Goal: Communication & Community: Answer question/provide support

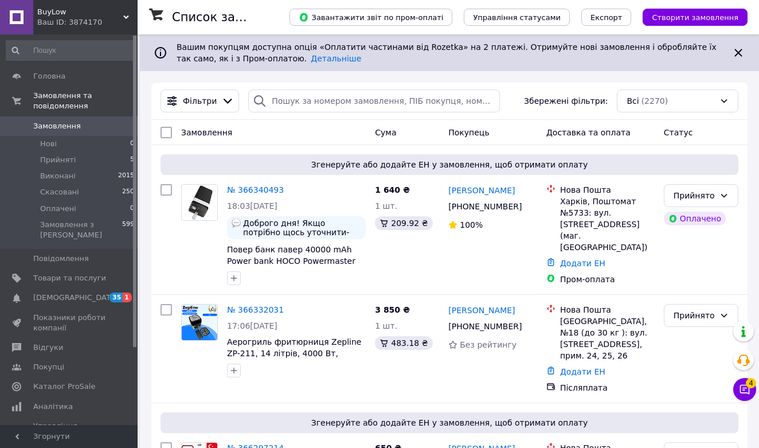
click at [753, 396] on button "Чат з покупцем 4" at bounding box center [744, 389] width 23 height 23
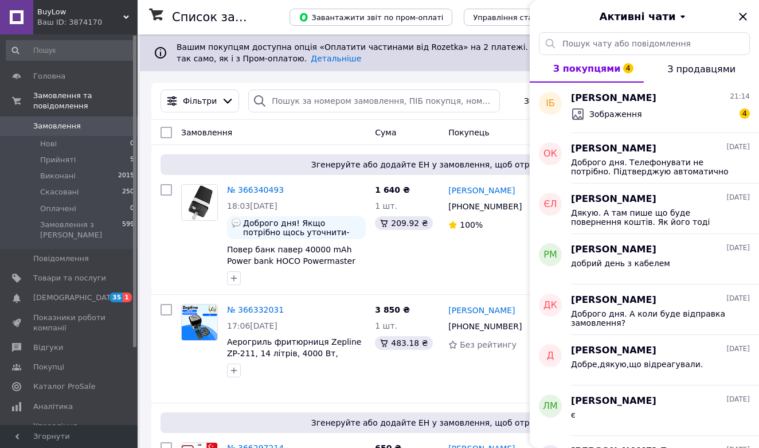
click at [748, 393] on div "[PERSON_NAME] [DATE] є" at bounding box center [665, 410] width 188 height 50
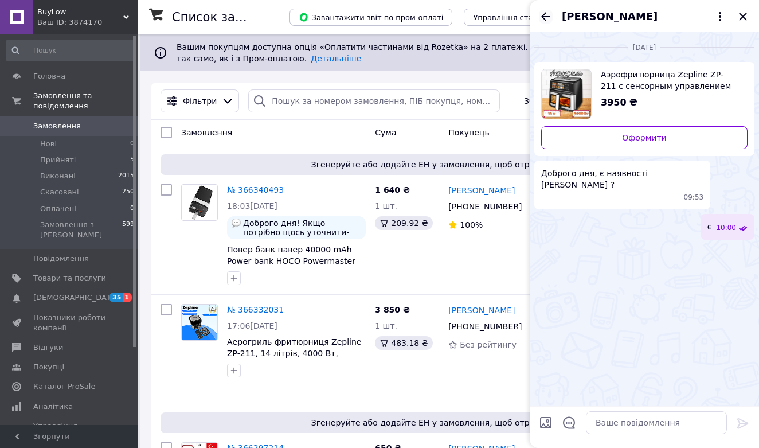
click at [544, 13] on icon "Назад" at bounding box center [546, 17] width 14 height 14
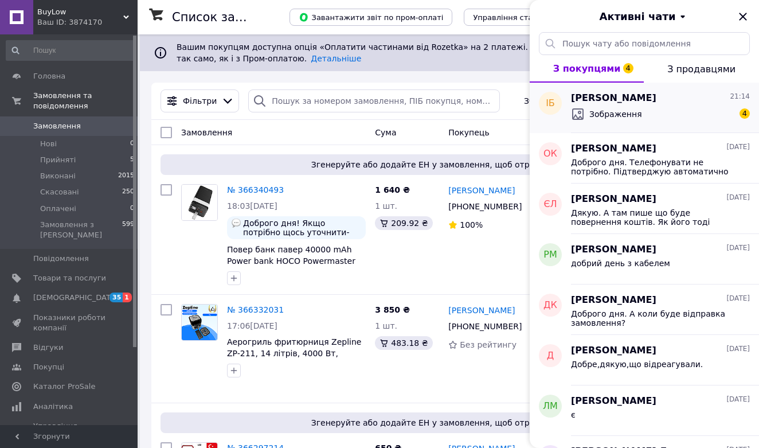
click at [621, 110] on span "Зображення" at bounding box center [615, 113] width 53 height 11
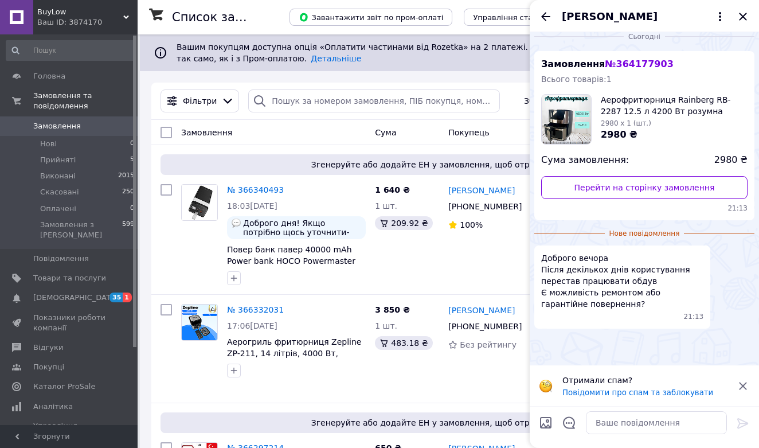
scroll to position [257, 0]
click at [747, 385] on icon at bounding box center [743, 386] width 14 height 14
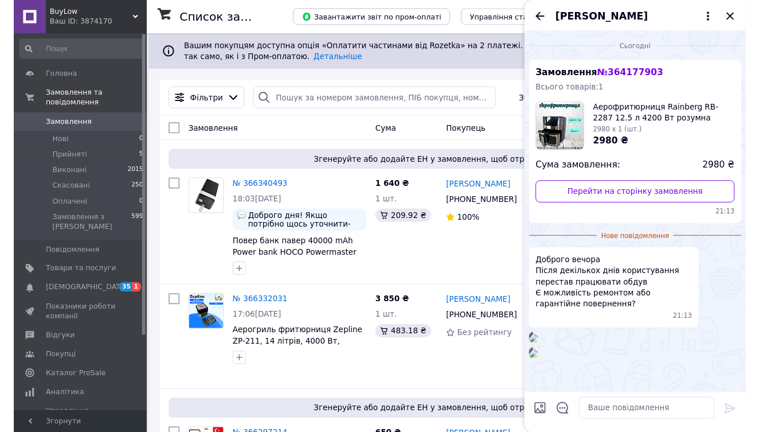
scroll to position [0, 0]
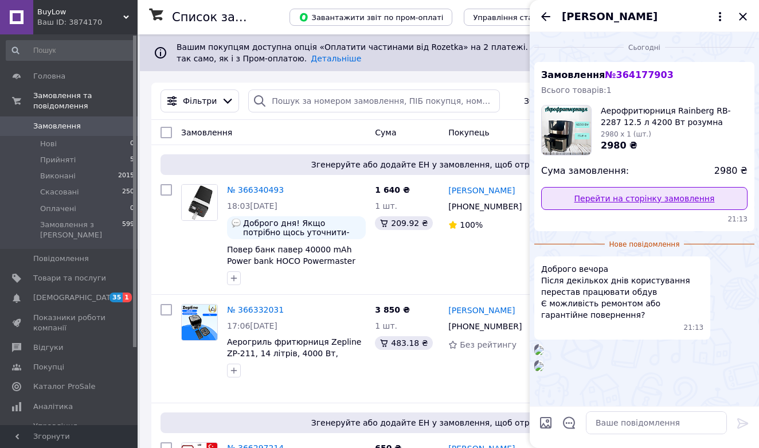
click at [665, 198] on link "Перейти на сторінку замовлення" at bounding box center [644, 198] width 206 height 23
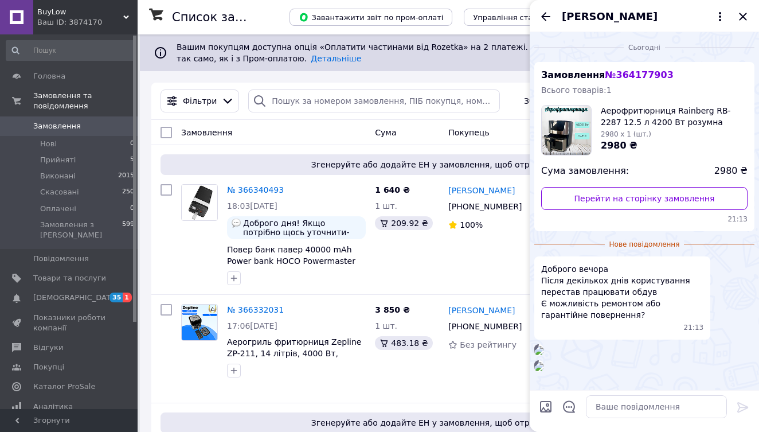
scroll to position [233, 0]
click at [638, 407] on textarea at bounding box center [656, 406] width 141 height 23
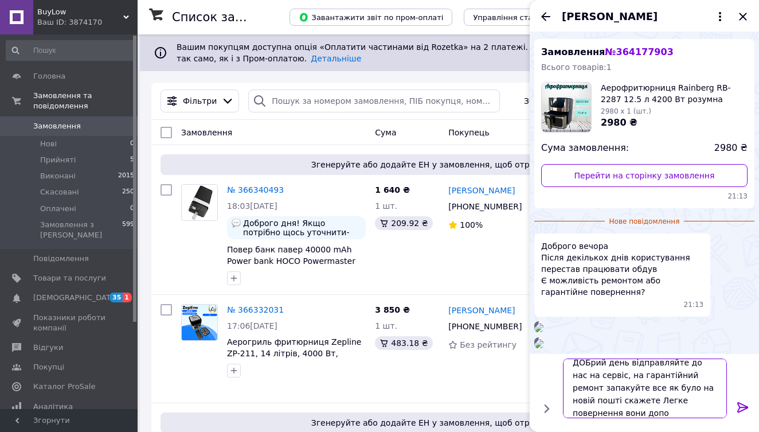
scroll to position [1, 0]
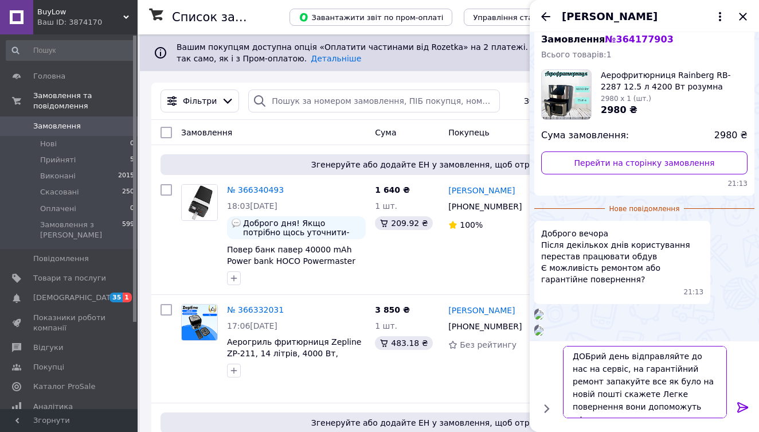
type textarea "ДОБрий день відправляйте до нас на сервіс, на гарантійний ремонт запакуйте все …"
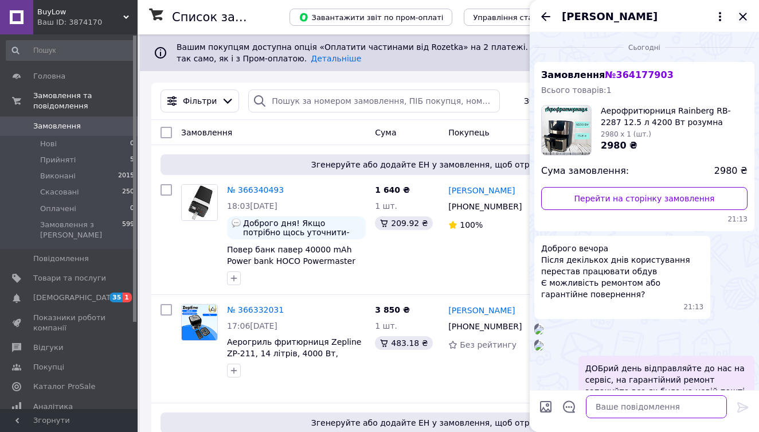
scroll to position [0, 0]
click at [744, 12] on icon "Закрити" at bounding box center [743, 17] width 14 height 14
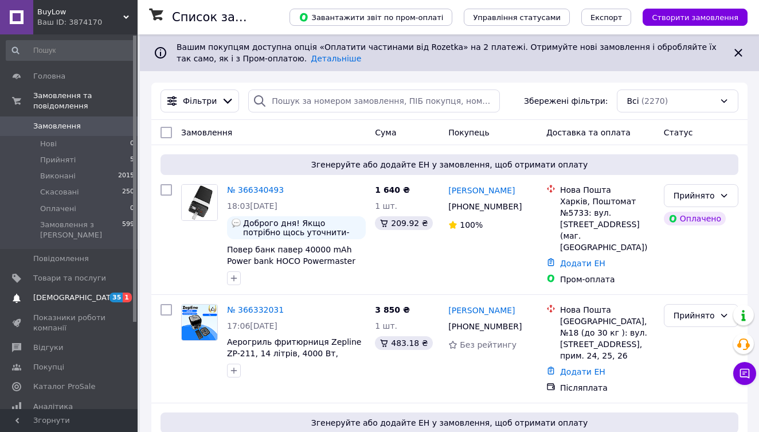
click at [59, 296] on span "[DEMOGRAPHIC_DATA]" at bounding box center [75, 297] width 85 height 10
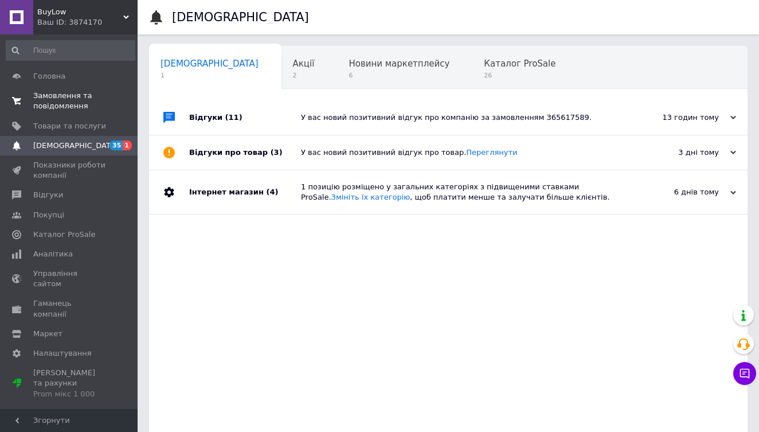
click at [55, 99] on span "Замовлення та повідомлення" at bounding box center [69, 101] width 73 height 21
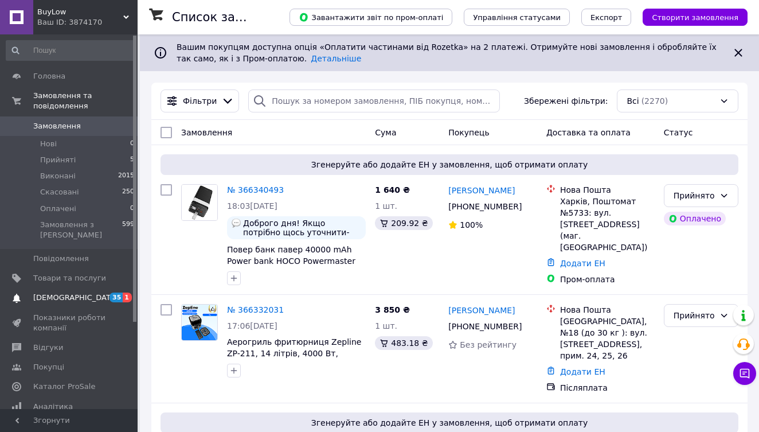
click at [104, 292] on span "[DEMOGRAPHIC_DATA]" at bounding box center [69, 297] width 73 height 10
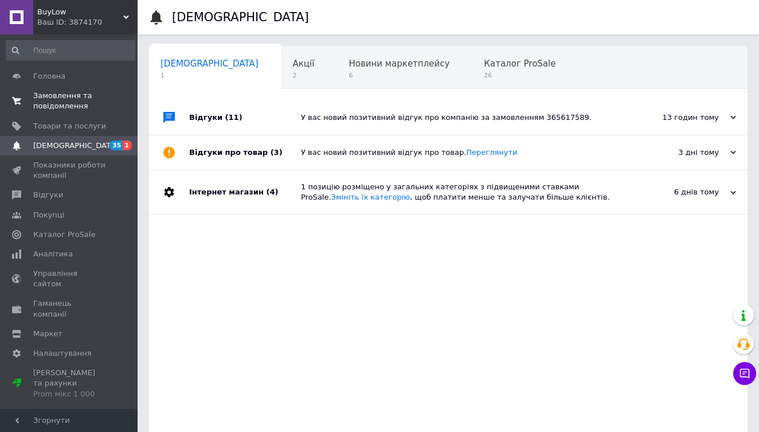
click at [72, 102] on span "Замовлення та повідомлення" at bounding box center [69, 101] width 73 height 21
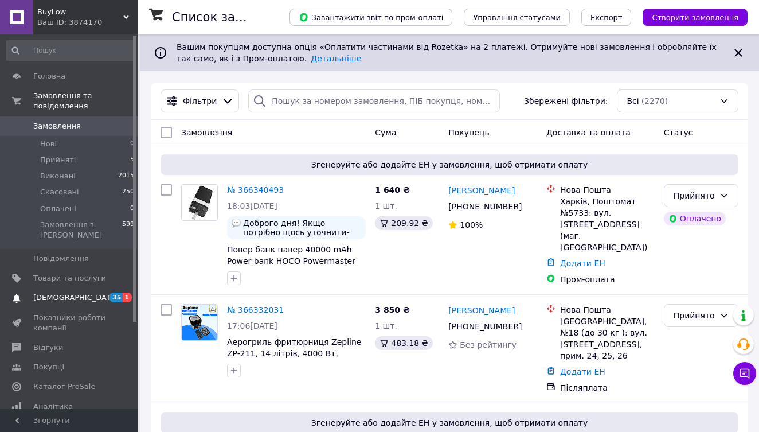
click at [90, 292] on span "[DEMOGRAPHIC_DATA]" at bounding box center [69, 297] width 73 height 10
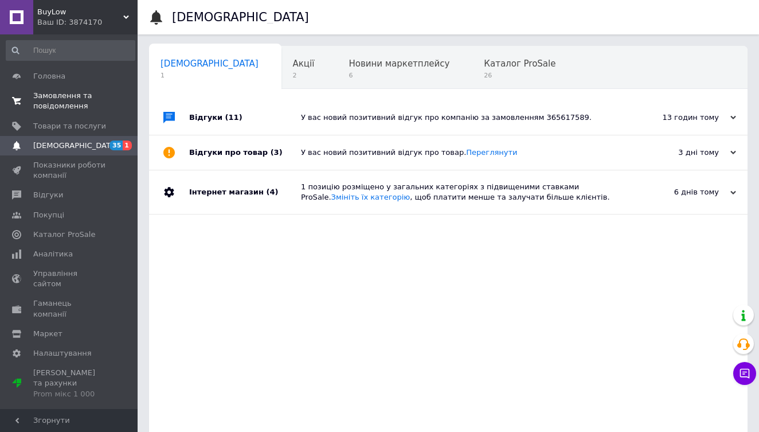
click at [72, 99] on span "Замовлення та повідомлення" at bounding box center [69, 101] width 73 height 21
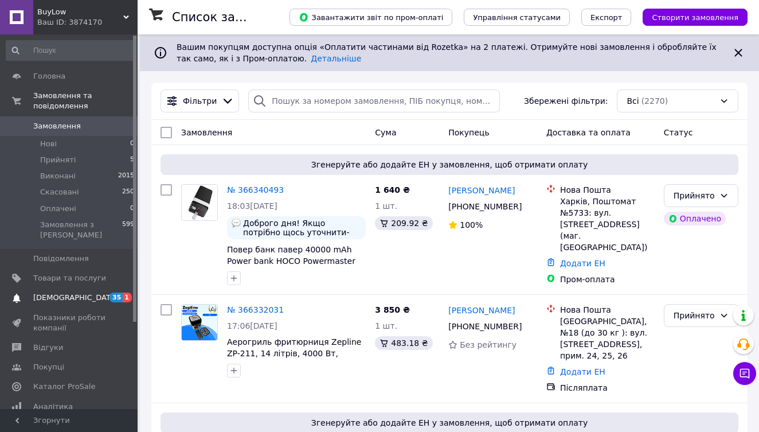
click at [92, 295] on span "[DEMOGRAPHIC_DATA]" at bounding box center [69, 297] width 73 height 10
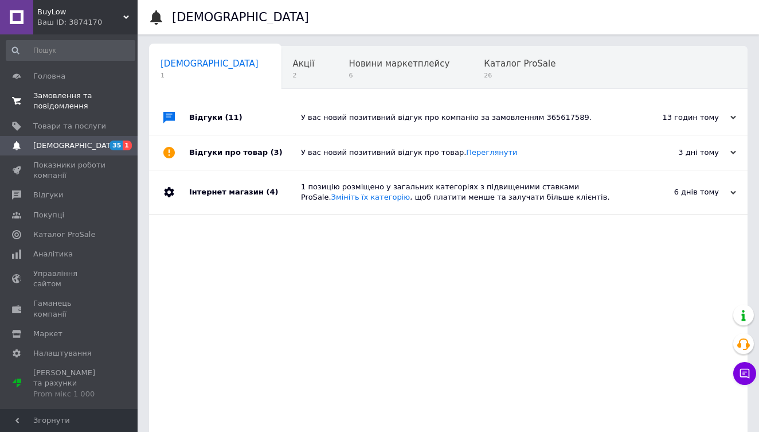
click at [75, 102] on span "Замовлення та повідомлення" at bounding box center [69, 101] width 73 height 21
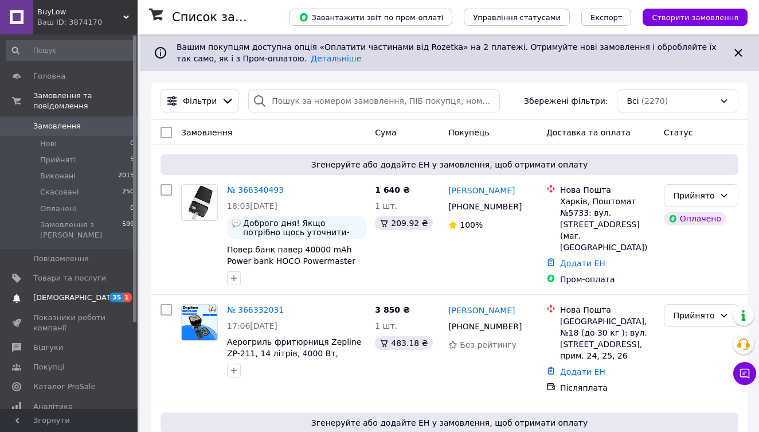
click at [90, 288] on link "Сповіщення 35 1" at bounding box center [70, 297] width 141 height 19
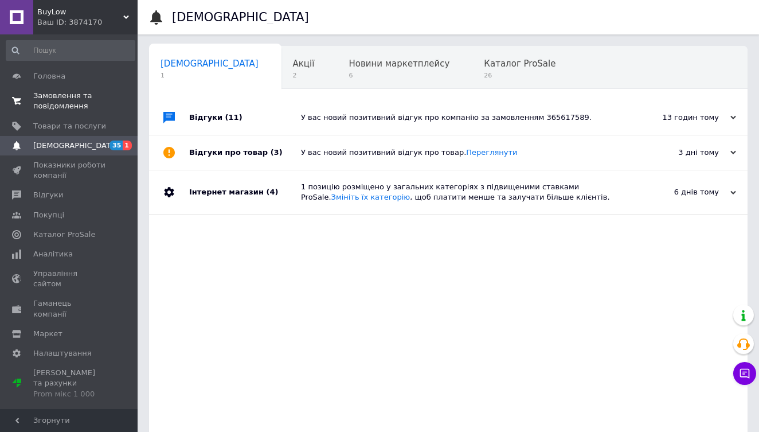
click at [74, 106] on span "Замовлення та повідомлення" at bounding box center [69, 101] width 73 height 21
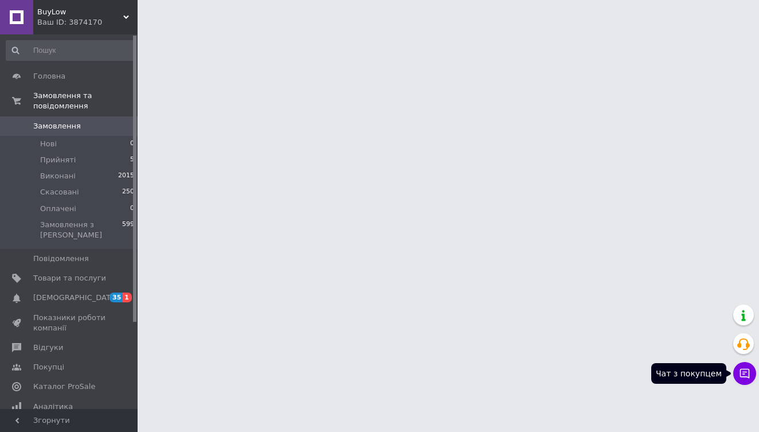
click at [738, 373] on button "Чат з покупцем" at bounding box center [744, 373] width 23 height 23
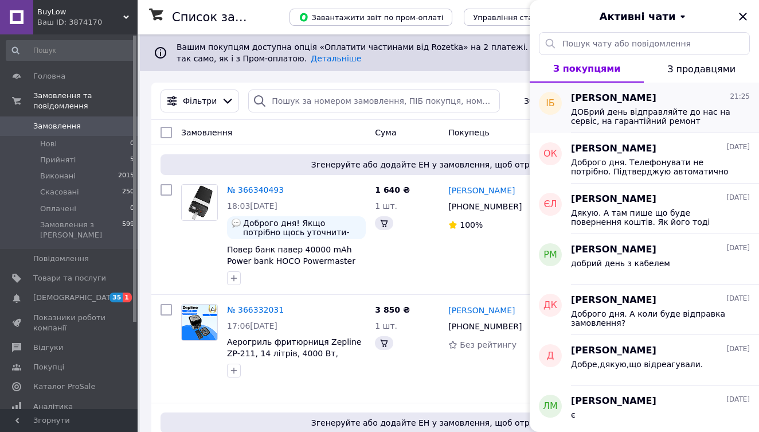
click at [651, 114] on span "ДОБрий день відправляйте до нас на сервіс, на гарантійний ремонт запакуйте все …" at bounding box center [652, 116] width 163 height 18
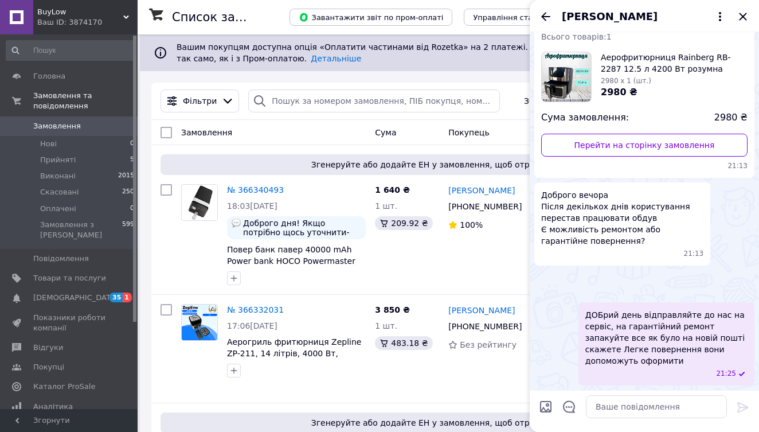
scroll to position [289, 0]
click at [95, 296] on span "[DEMOGRAPHIC_DATA]" at bounding box center [69, 297] width 73 height 10
